Goal: Task Accomplishment & Management: Manage account settings

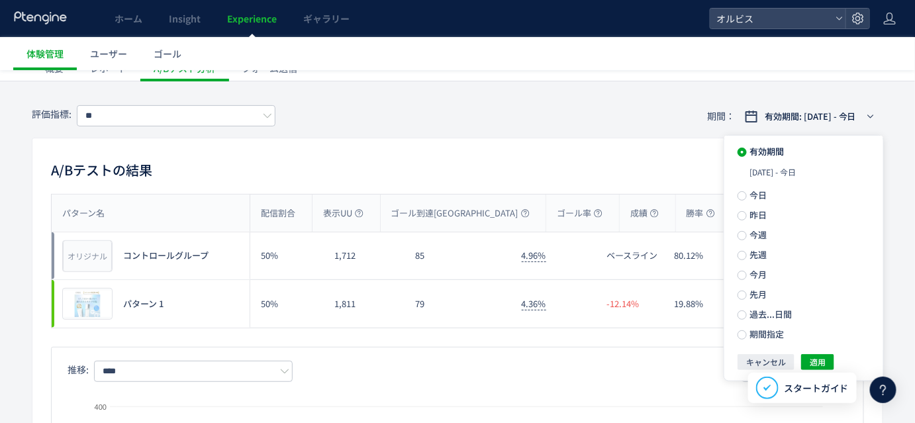
click at [611, 134] on div "評価指標: ** 期間： 有効期間: [DATE] - 今日" at bounding box center [457, 116] width 851 height 43
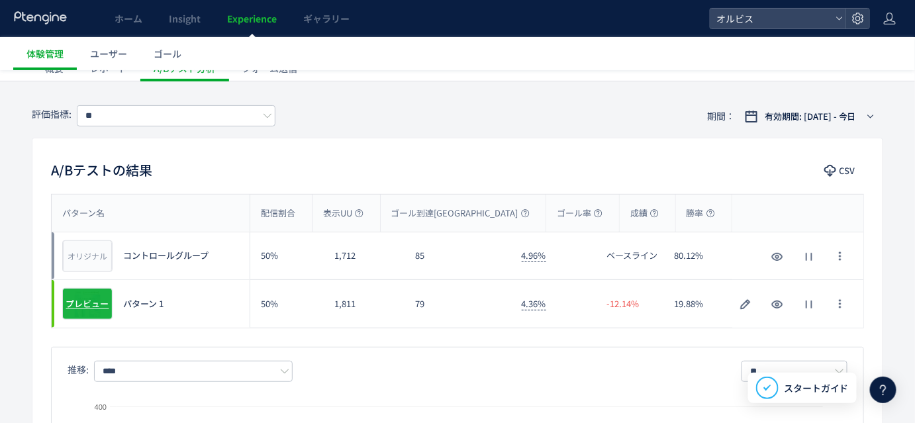
click at [84, 300] on span "プレビュー" at bounding box center [87, 304] width 43 height 13
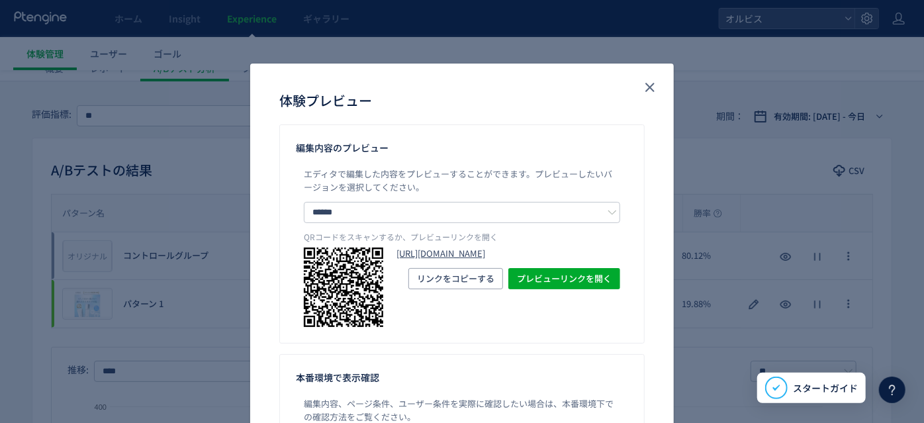
click at [441, 250] on link "[URL][DOMAIN_NAME]" at bounding box center [508, 253] width 224 height 13
click at [648, 93] on icon "close" at bounding box center [650, 87] width 16 height 16
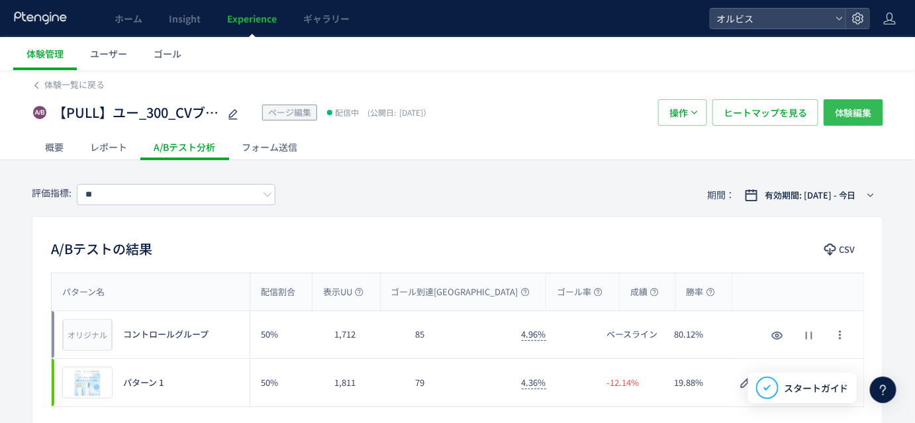
click at [845, 115] on span "体験編集" at bounding box center [852, 112] width 37 height 26
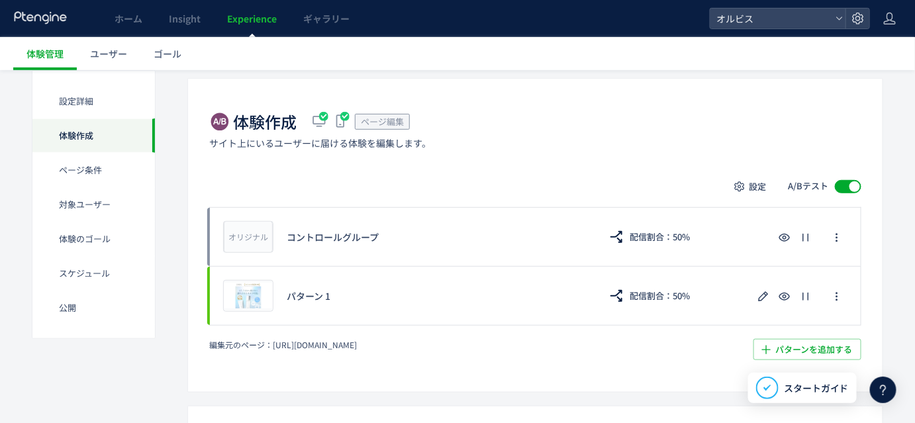
scroll to position [271, 0]
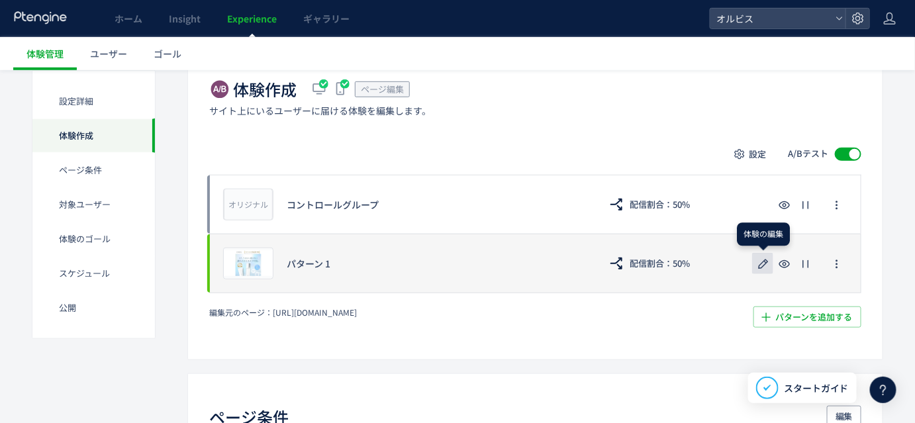
click at [762, 267] on icon "button" at bounding box center [763, 264] width 16 height 16
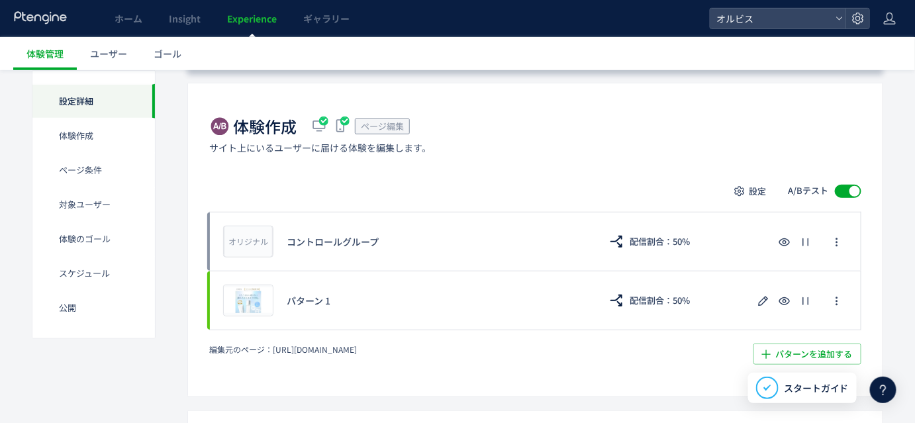
scroll to position [250, 0]
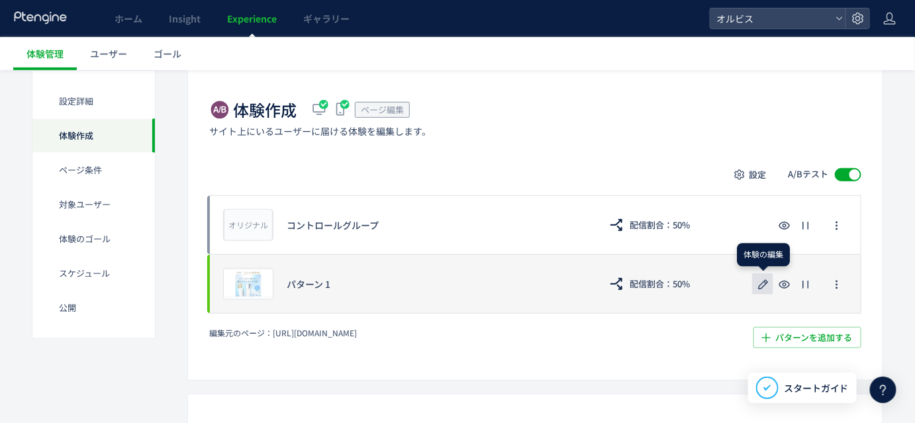
click at [768, 283] on icon "button" at bounding box center [763, 285] width 16 height 16
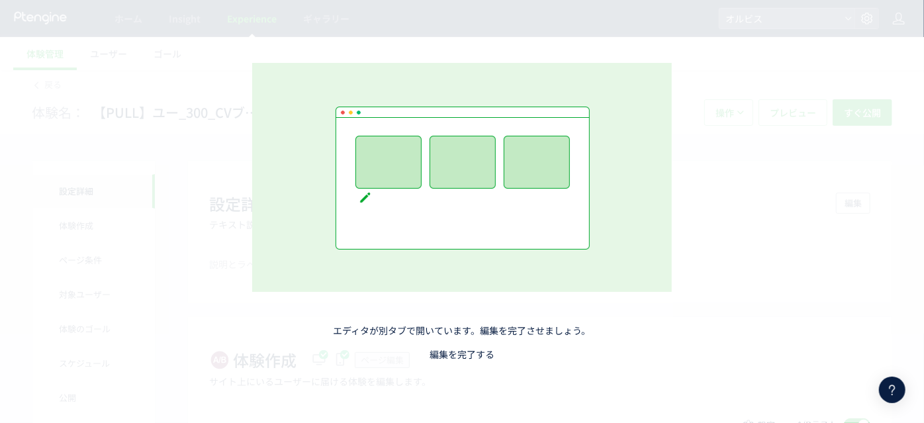
click at [474, 355] on link "編集を完了する" at bounding box center [461, 353] width 65 height 13
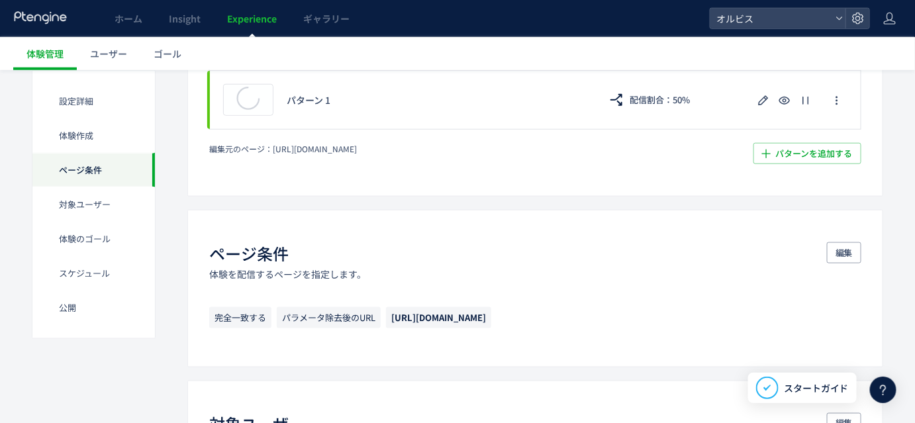
scroll to position [392, 0]
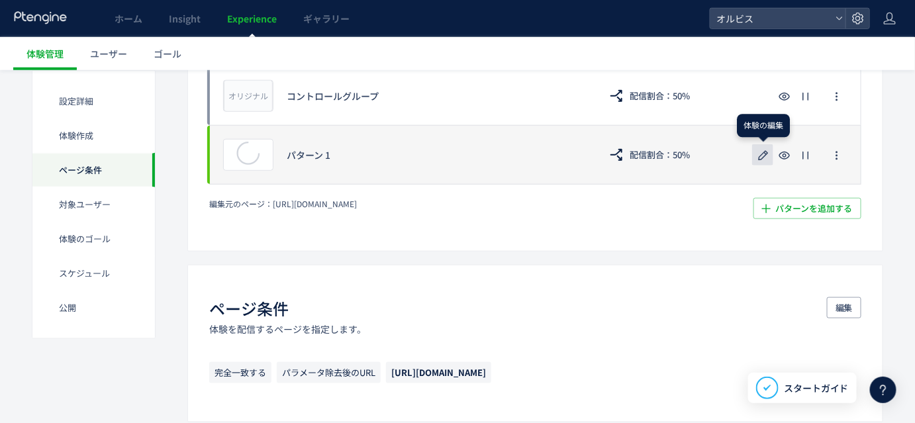
click at [766, 153] on use "button" at bounding box center [763, 155] width 10 height 10
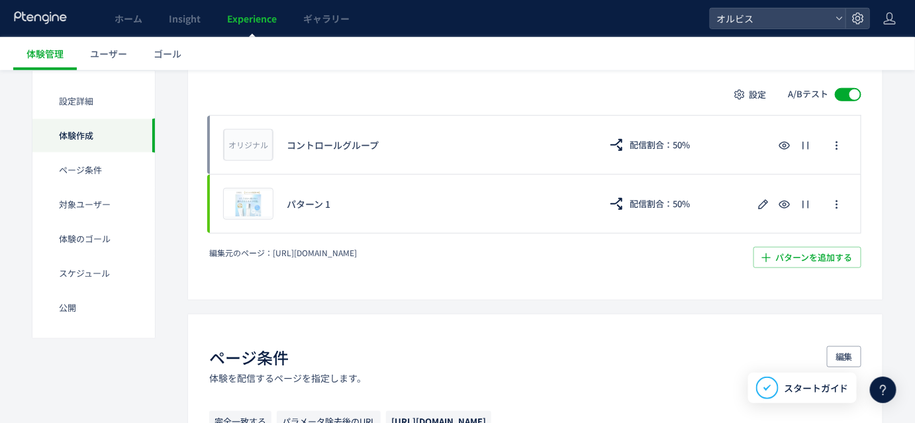
scroll to position [353, 0]
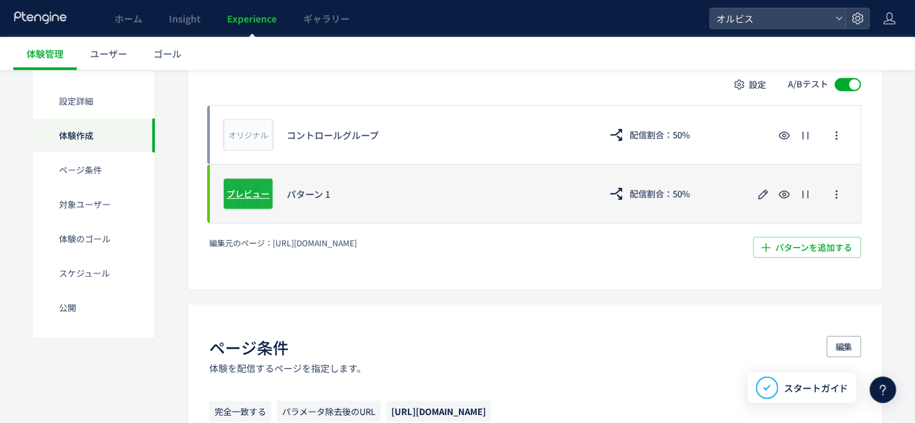
click at [252, 195] on span "プレビュー" at bounding box center [248, 193] width 43 height 13
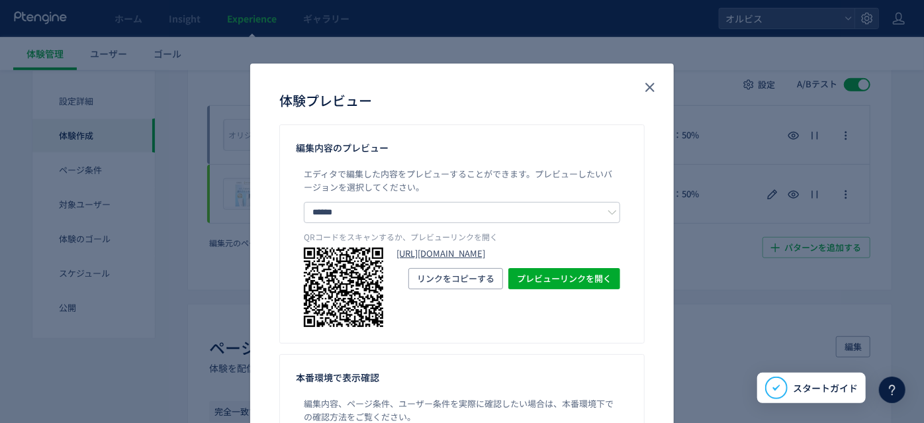
click at [445, 252] on link "[URL][DOMAIN_NAME]" at bounding box center [508, 253] width 224 height 13
click at [648, 88] on icon "close" at bounding box center [650, 87] width 16 height 16
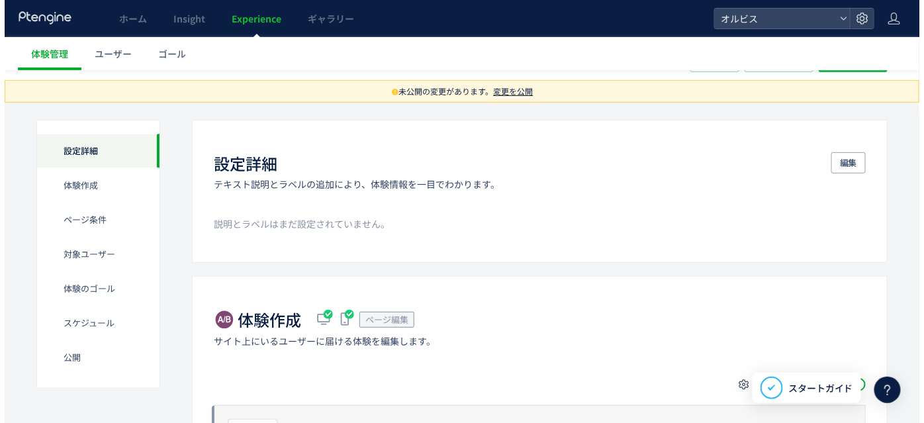
scroll to position [0, 0]
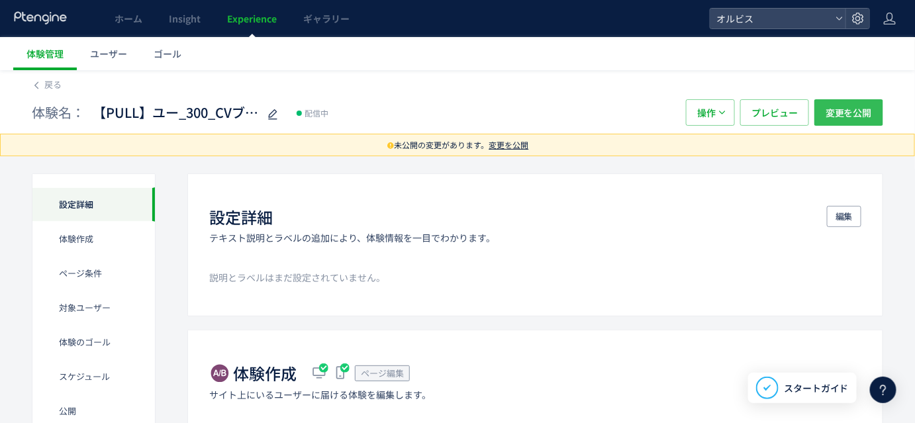
click at [837, 116] on span "変更を公開" at bounding box center [848, 112] width 46 height 26
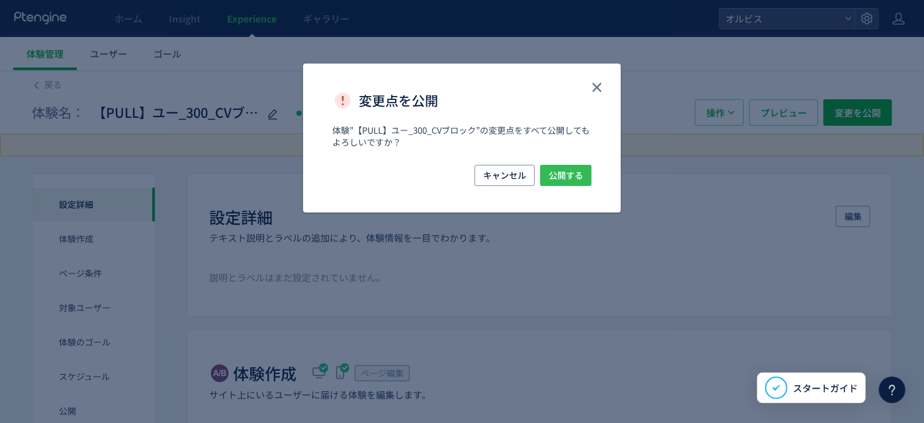
click at [557, 179] on span "公開する" at bounding box center [566, 175] width 34 height 21
